Goal: Navigation & Orientation: Find specific page/section

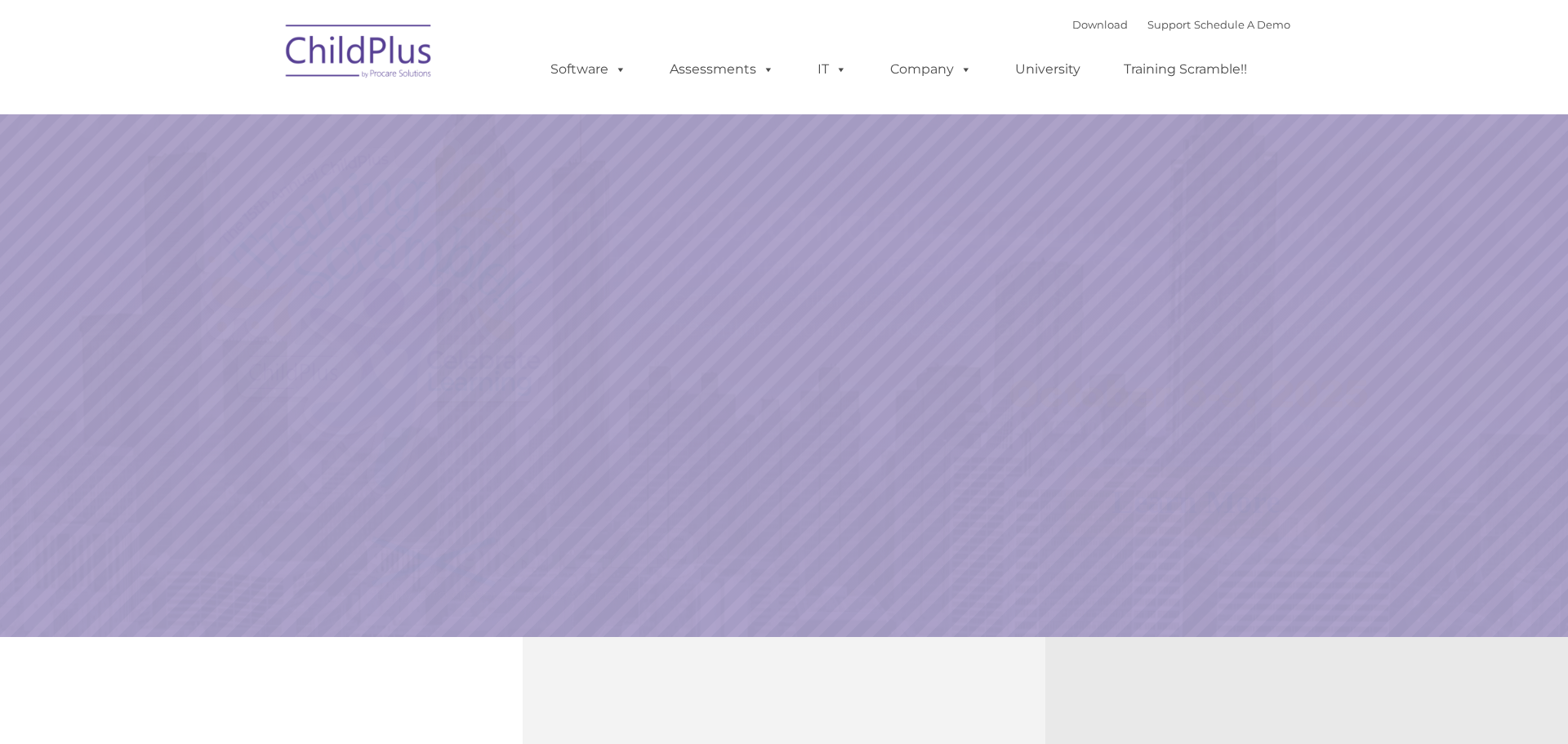
select select "MEDIUM"
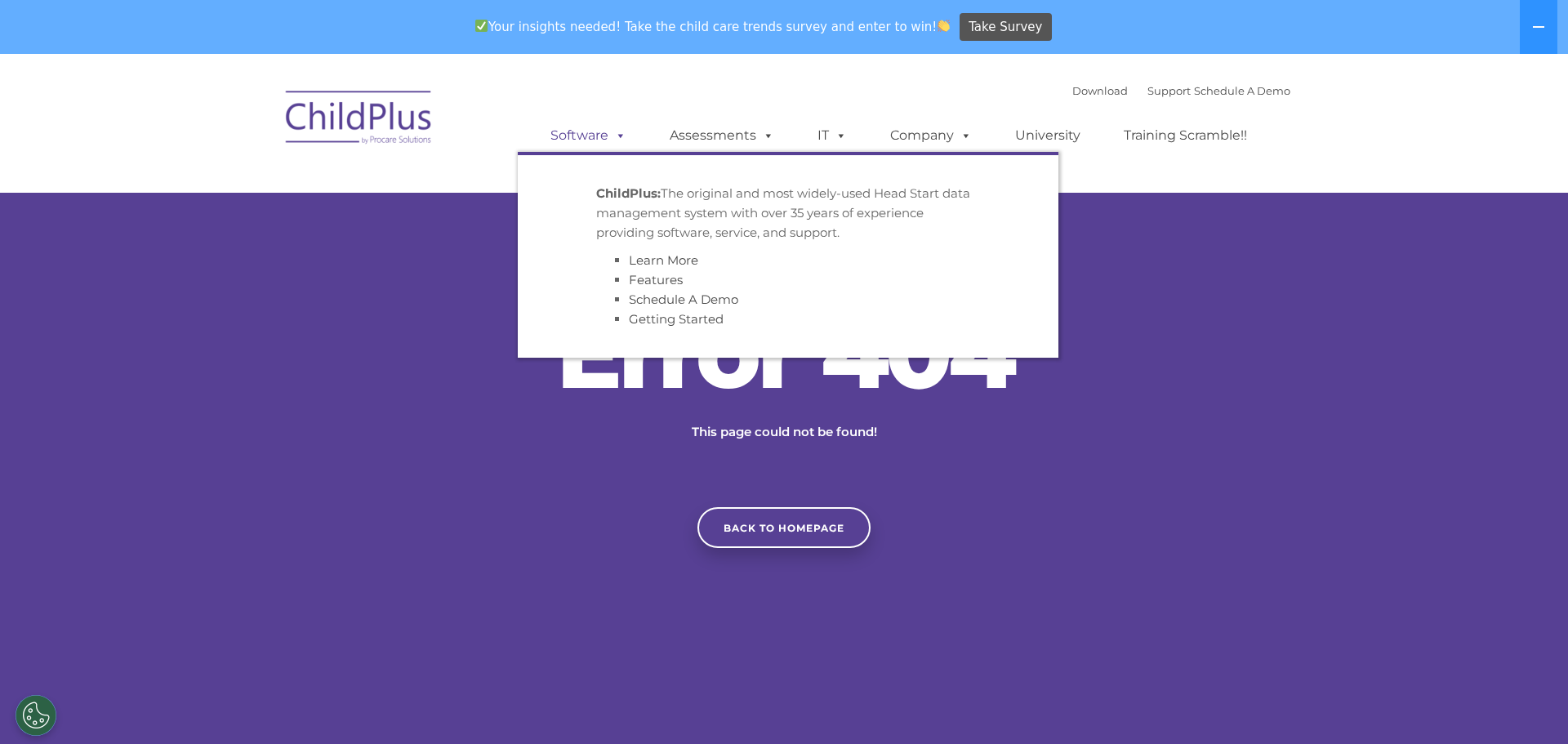
click at [603, 131] on link "Software" at bounding box center [588, 135] width 109 height 33
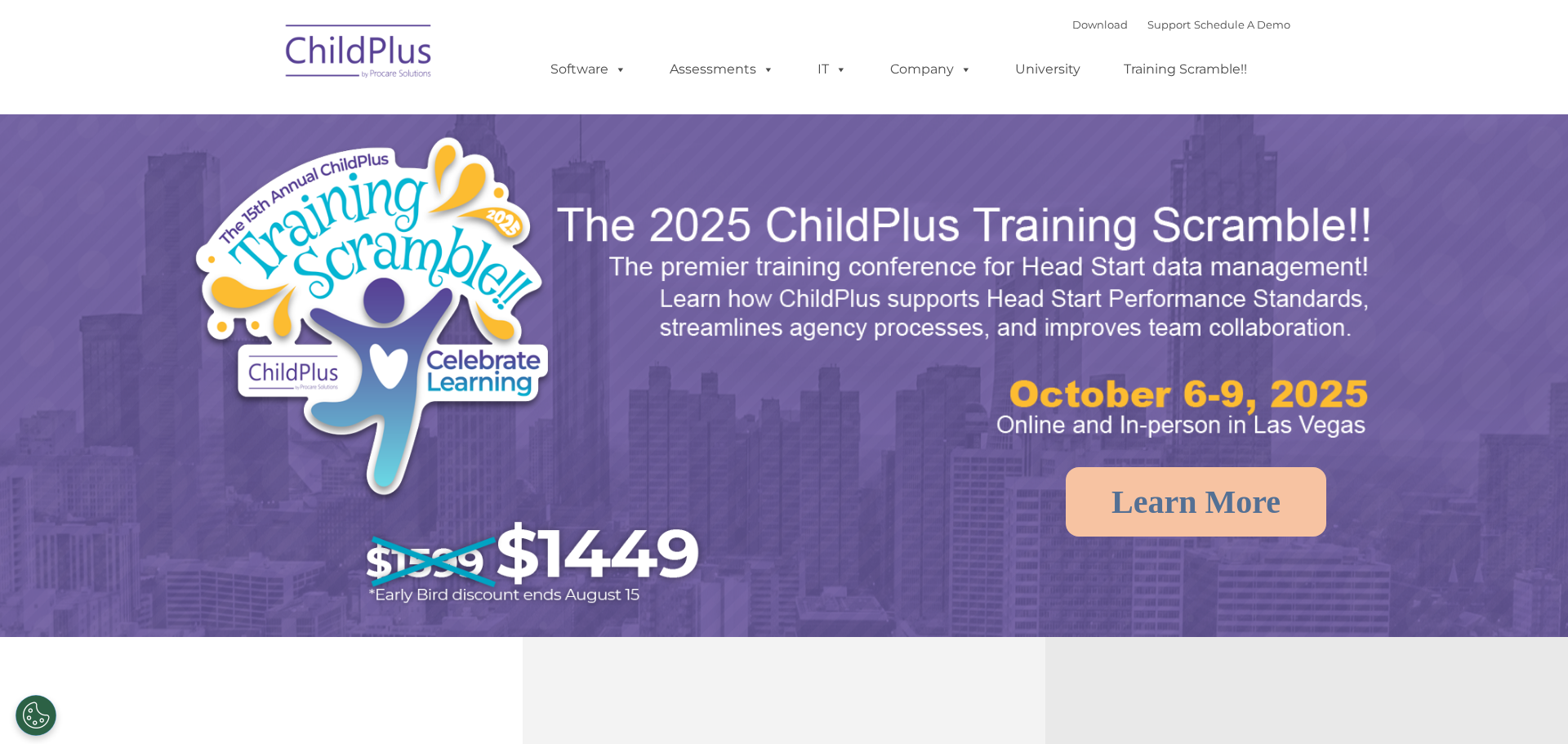
select select "MEDIUM"
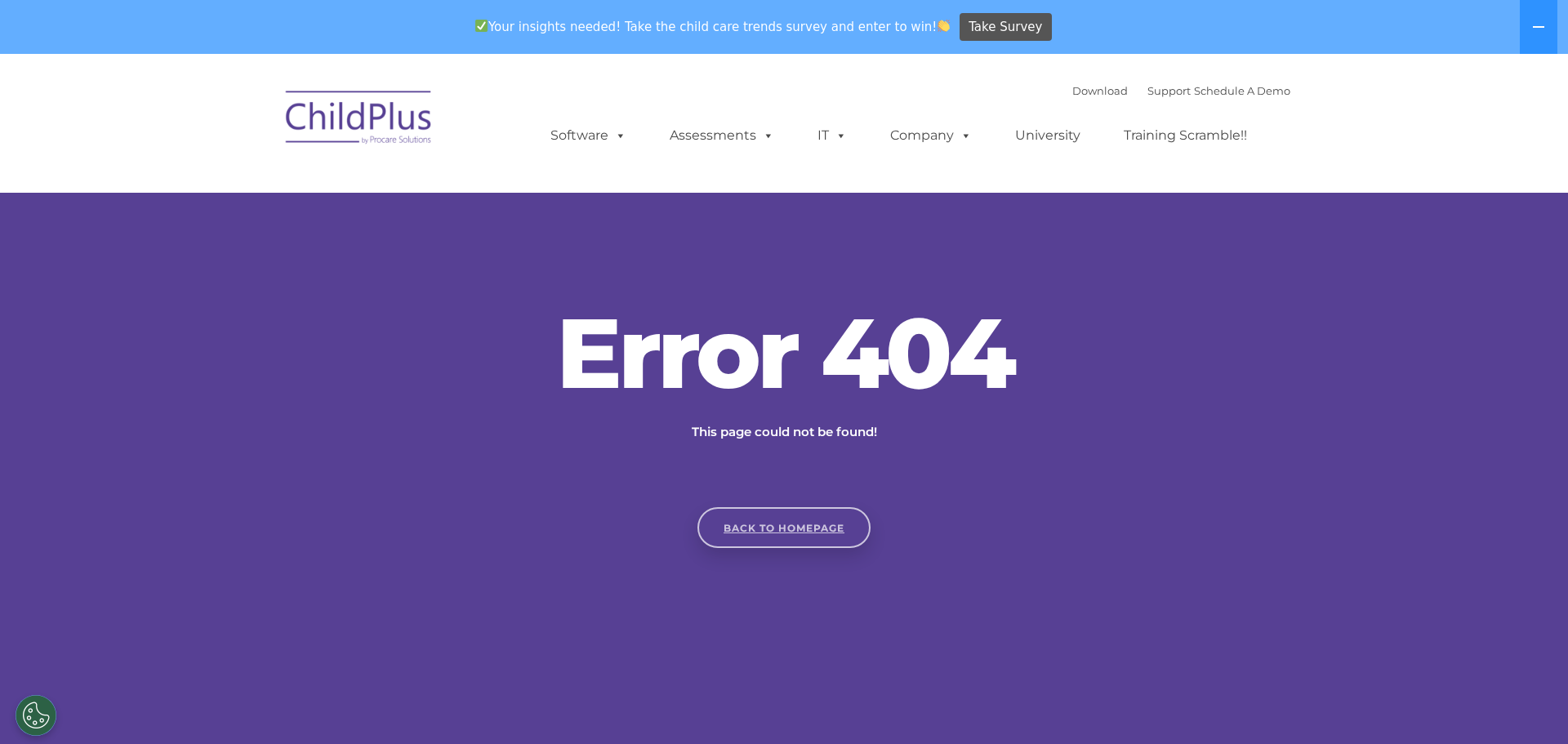
click at [800, 538] on link "Back to homepage" at bounding box center [784, 527] width 173 height 41
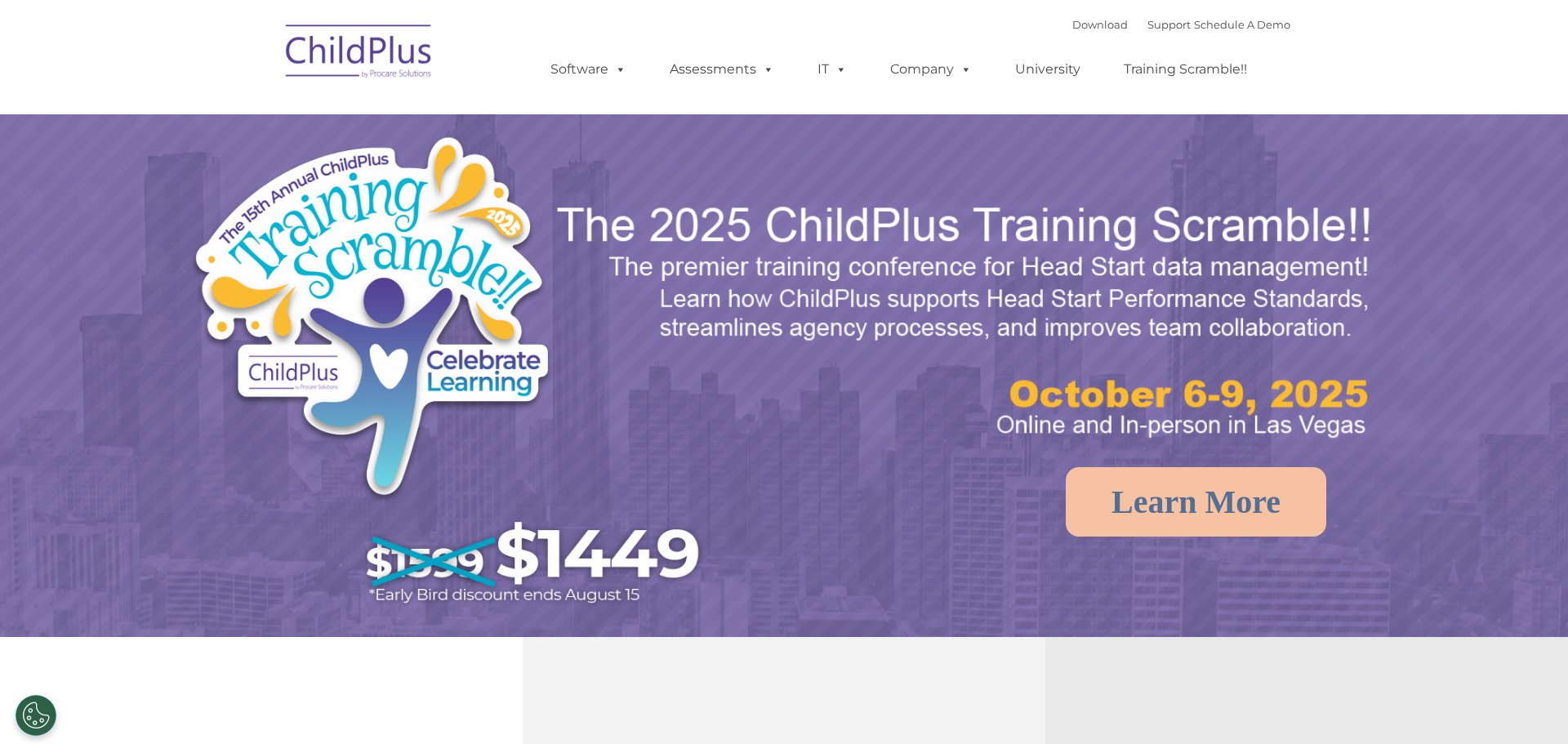
select select "MEDIUM"
